Goal: Information Seeking & Learning: Learn about a topic

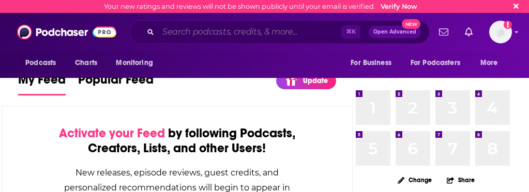
click at [180, 30] on input "Search podcasts, credits, & more..." at bounding box center [249, 32] width 183 height 17
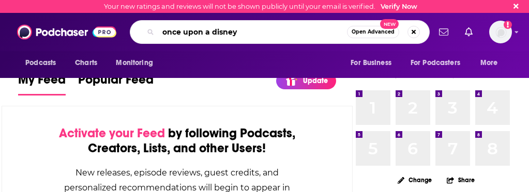
type input "once upon a disney"
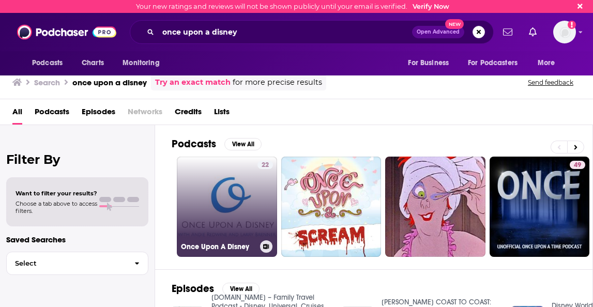
click at [224, 192] on link "22 Once Upon A Disney" at bounding box center [227, 207] width 100 height 100
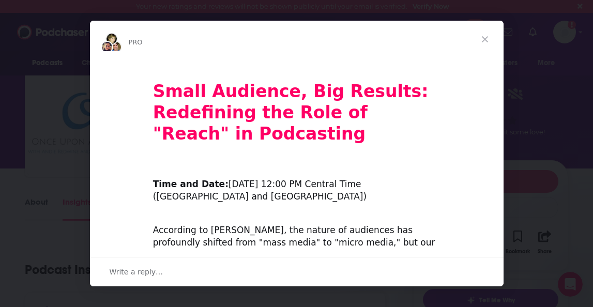
click at [483, 40] on span "Close" at bounding box center [484, 39] width 37 height 37
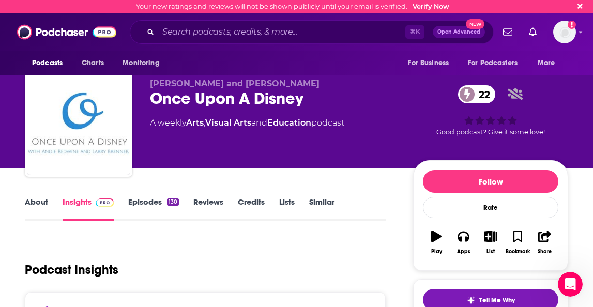
click at [123, 49] on div "Podcasts Charts Monitoring ⌘ K Open Advanced New For Business For Podcasters Mo…" at bounding box center [296, 32] width 593 height 38
